Goal: Task Accomplishment & Management: Complete application form

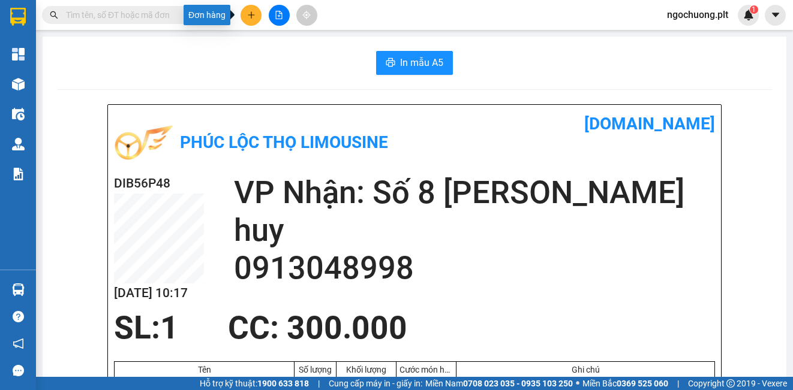
click at [247, 17] on icon "plus" at bounding box center [251, 15] width 8 height 8
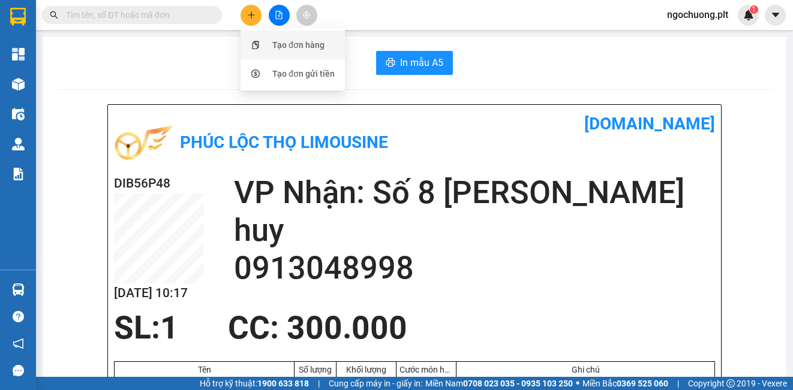
click at [290, 43] on div "Tạo đơn hàng" at bounding box center [298, 44] width 52 height 13
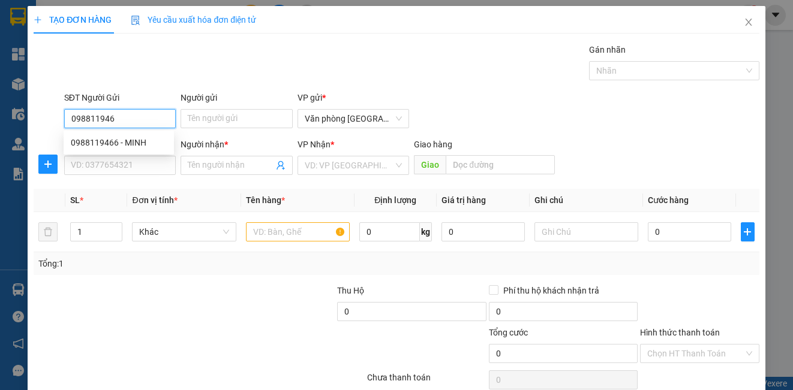
type input "0988119466"
click at [112, 141] on div "0988119466 - MINH" at bounding box center [119, 142] width 96 height 13
type input "MINH"
type input "0988114579"
type input "UYÊN"
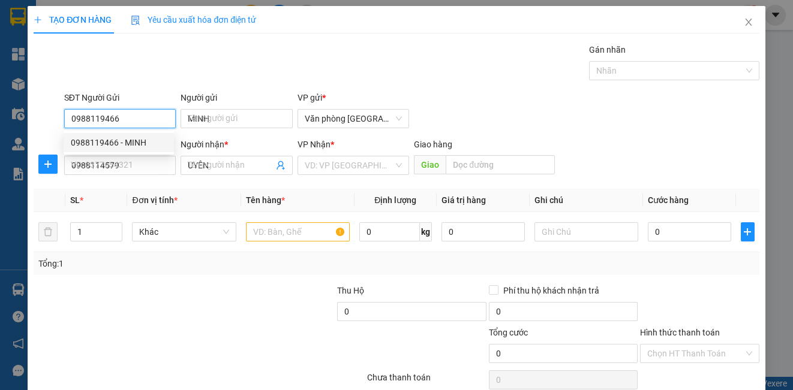
type input "40.000"
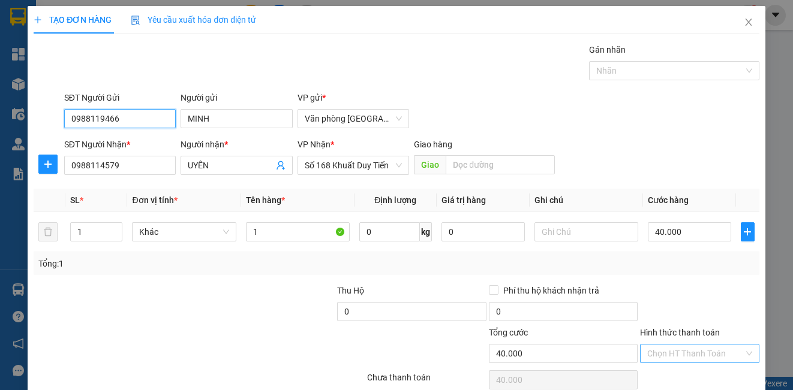
type input "0988119466"
click at [682, 350] on input "Hình thức thanh toán" at bounding box center [695, 354] width 96 height 18
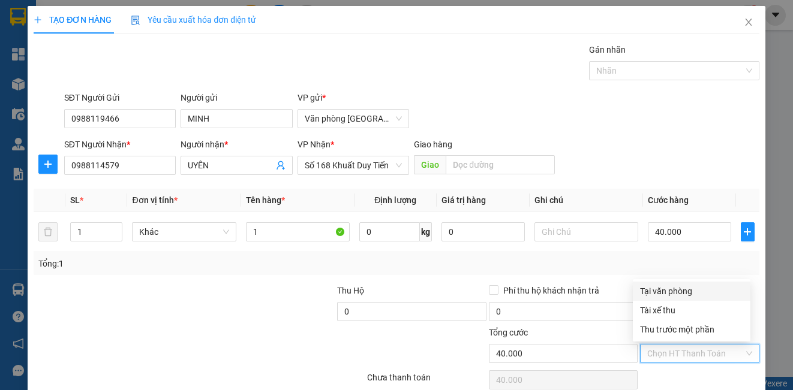
click at [687, 293] on div "Tại văn phòng" at bounding box center [691, 291] width 103 height 13
type input "0"
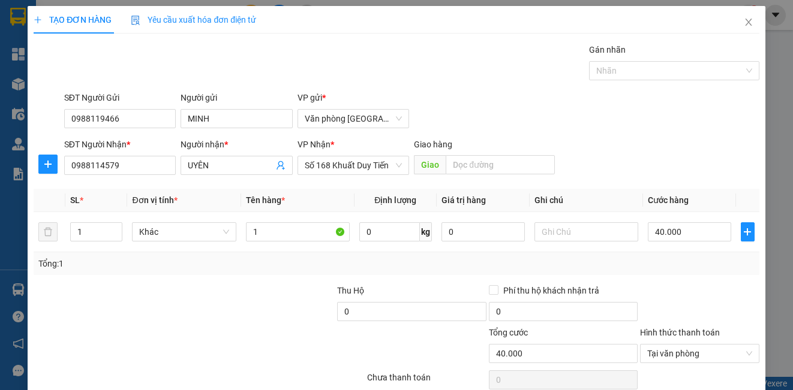
scroll to position [53, 0]
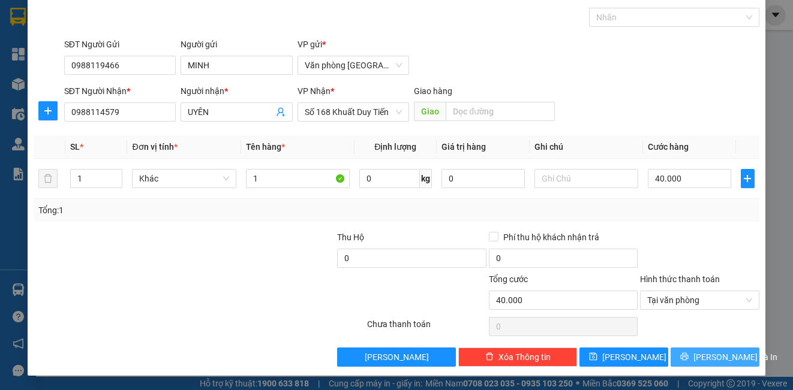
click at [688, 353] on icon "printer" at bounding box center [684, 357] width 8 height 8
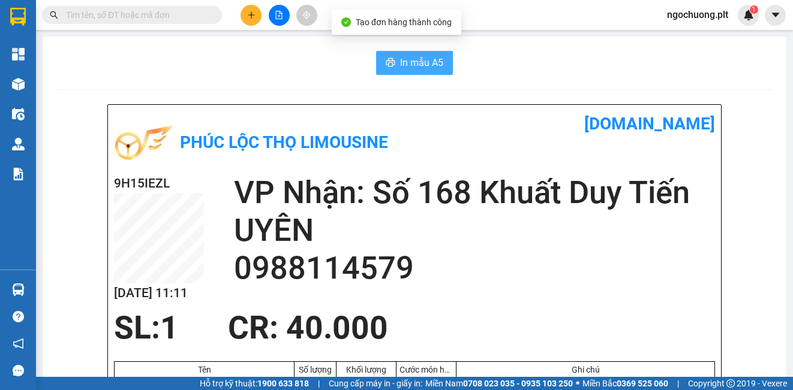
click at [390, 62] on button "In mẫu A5" at bounding box center [414, 63] width 77 height 24
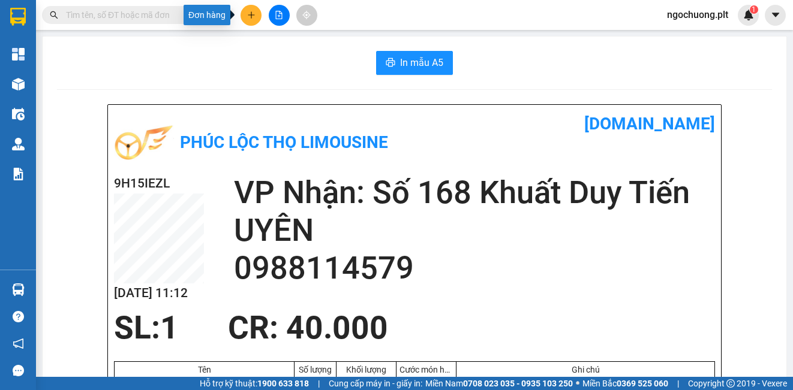
click at [253, 13] on icon "plus" at bounding box center [251, 15] width 8 height 8
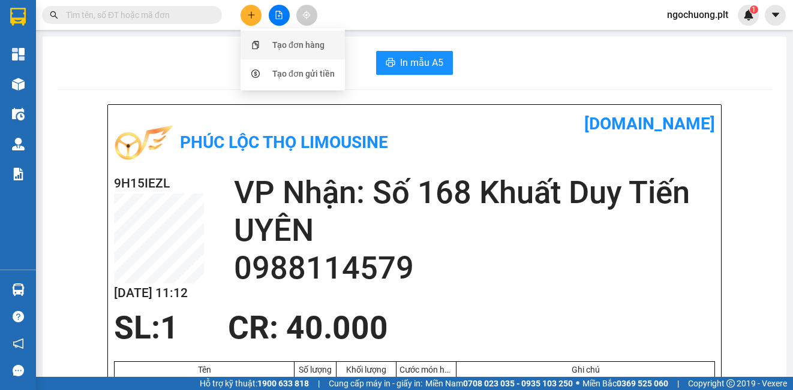
click at [273, 41] on div "Tạo đơn hàng" at bounding box center [298, 44] width 52 height 13
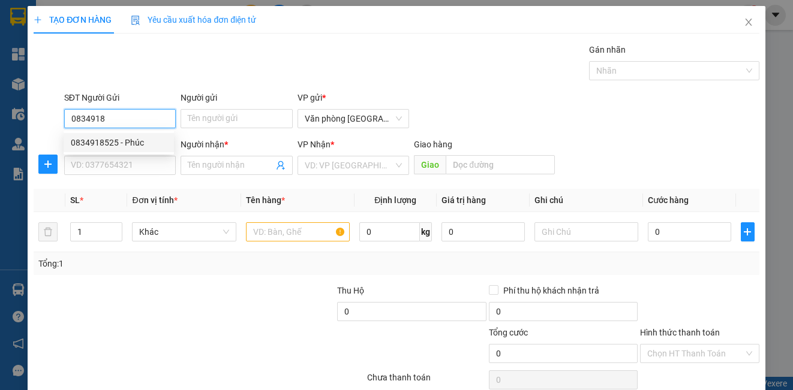
click at [119, 144] on div "0834918525 - Phúc" at bounding box center [119, 142] width 96 height 13
type input "0834918525"
type input "Phúc"
type input "0914869348"
type input "Hà"
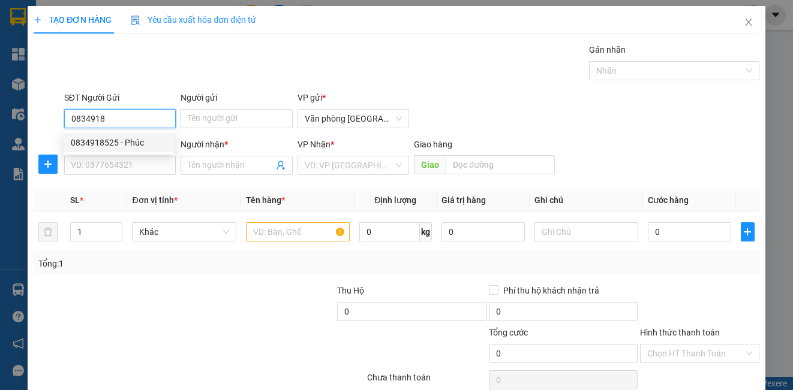
type input "8ttt"
type input "30.000"
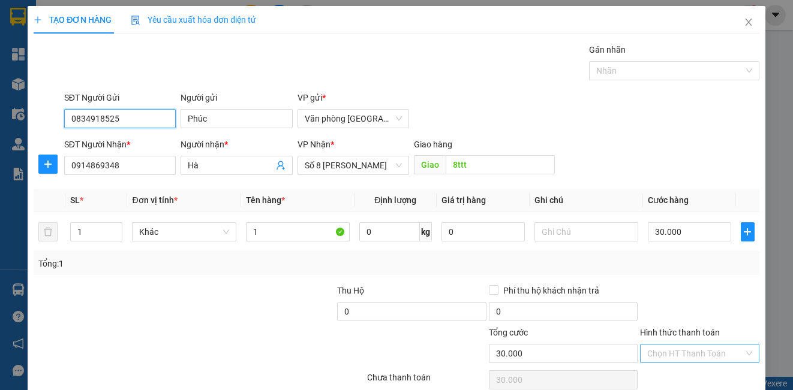
type input "0834918525"
click at [677, 345] on input "Hình thức thanh toán" at bounding box center [695, 354] width 96 height 18
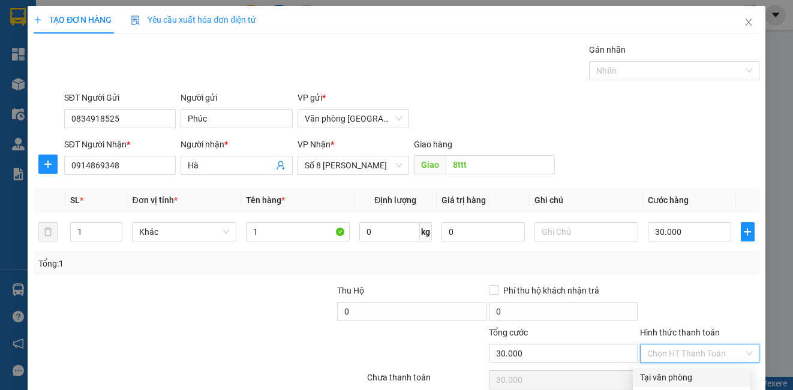
click at [677, 371] on div "Tại văn phòng" at bounding box center [691, 377] width 103 height 13
type input "0"
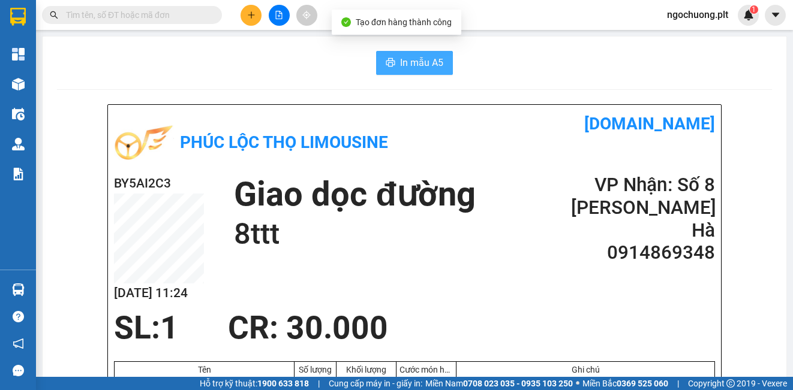
click at [420, 62] on span "In mẫu A5" at bounding box center [421, 62] width 43 height 15
